Goal: Use online tool/utility: Utilize a website feature to perform a specific function

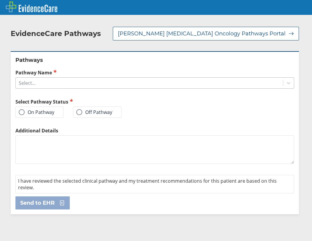
click at [61, 81] on div "Select..." at bounding box center [149, 83] width 267 height 10
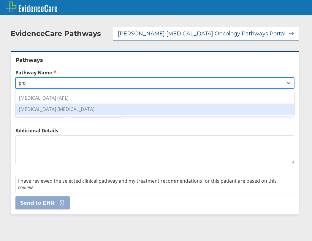
type input "pro"
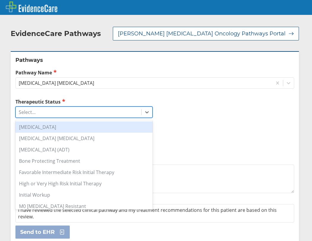
click at [56, 114] on div "Select..." at bounding box center [79, 112] width 126 height 10
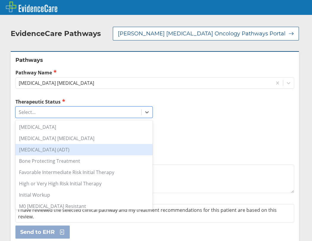
click at [86, 150] on div "[MEDICAL_DATA] (ADT)" at bounding box center [83, 149] width 137 height 11
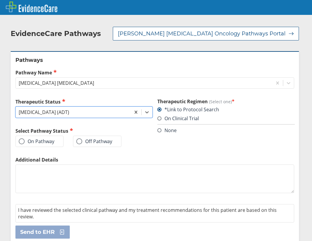
click at [42, 141] on label "On Pathway" at bounding box center [37, 141] width 36 height 6
click at [0, 0] on input "On Pathway" at bounding box center [0, 0] width 0 height 0
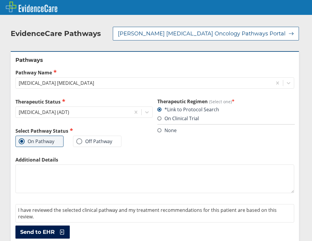
click at [53, 233] on span "Send to EHR" at bounding box center [37, 231] width 34 height 7
